Goal: Transaction & Acquisition: Subscribe to service/newsletter

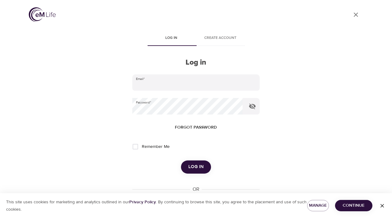
type input "[EMAIL_ADDRESS][DOMAIN_NAME]"
click at [194, 167] on span "Log in" at bounding box center [195, 167] width 15 height 8
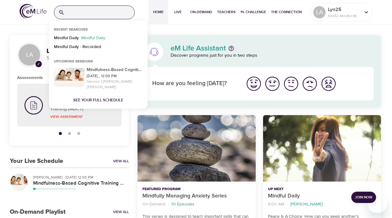
click at [92, 15] on input "search" at bounding box center [100, 12] width 67 height 13
click at [65, 37] on p "Mindful Daily" at bounding box center [66, 39] width 25 height 9
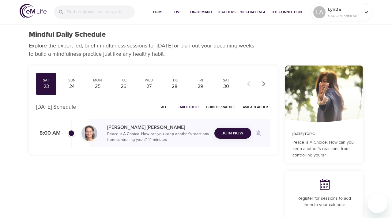
checkbox input "true"
click at [232, 127] on span "Join Now" at bounding box center [232, 129] width 21 height 8
